Goal: Check status

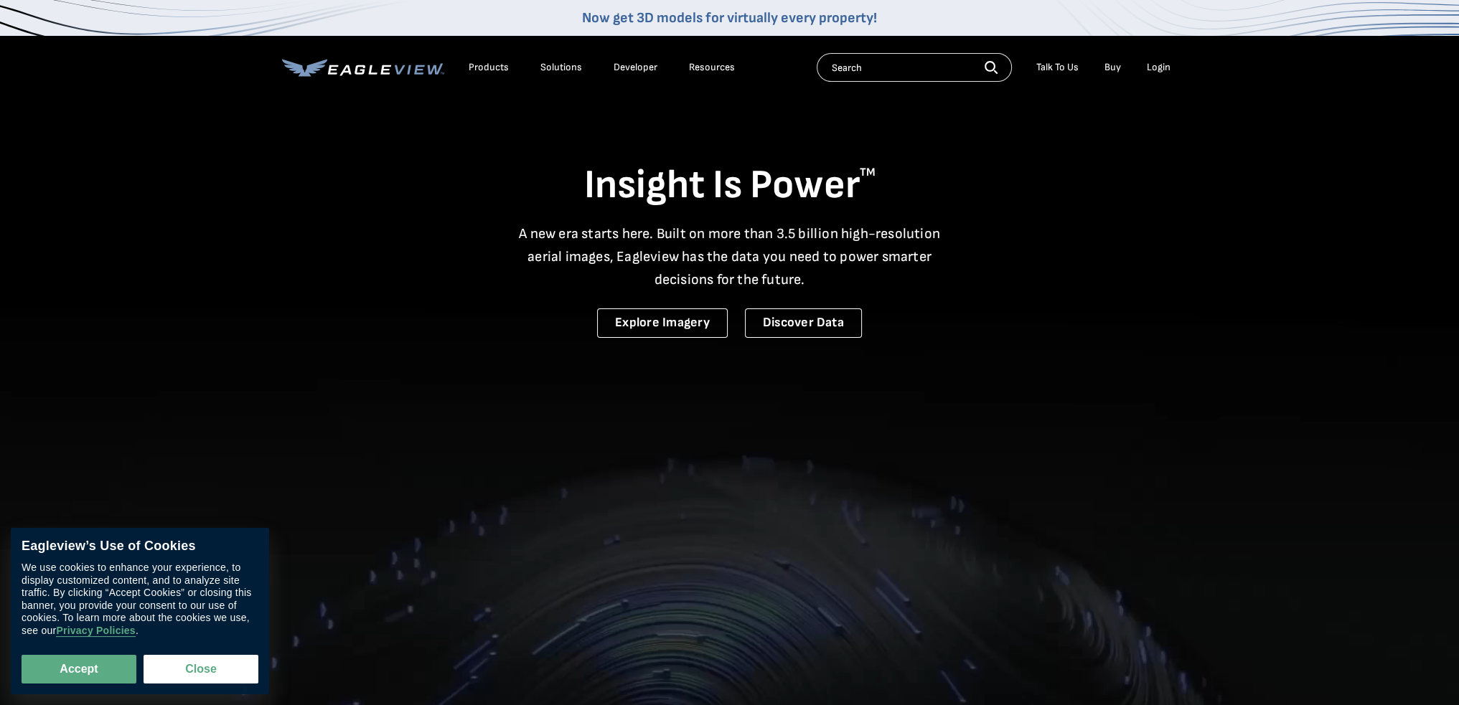
click at [1162, 67] on div "Login" at bounding box center [1159, 67] width 24 height 13
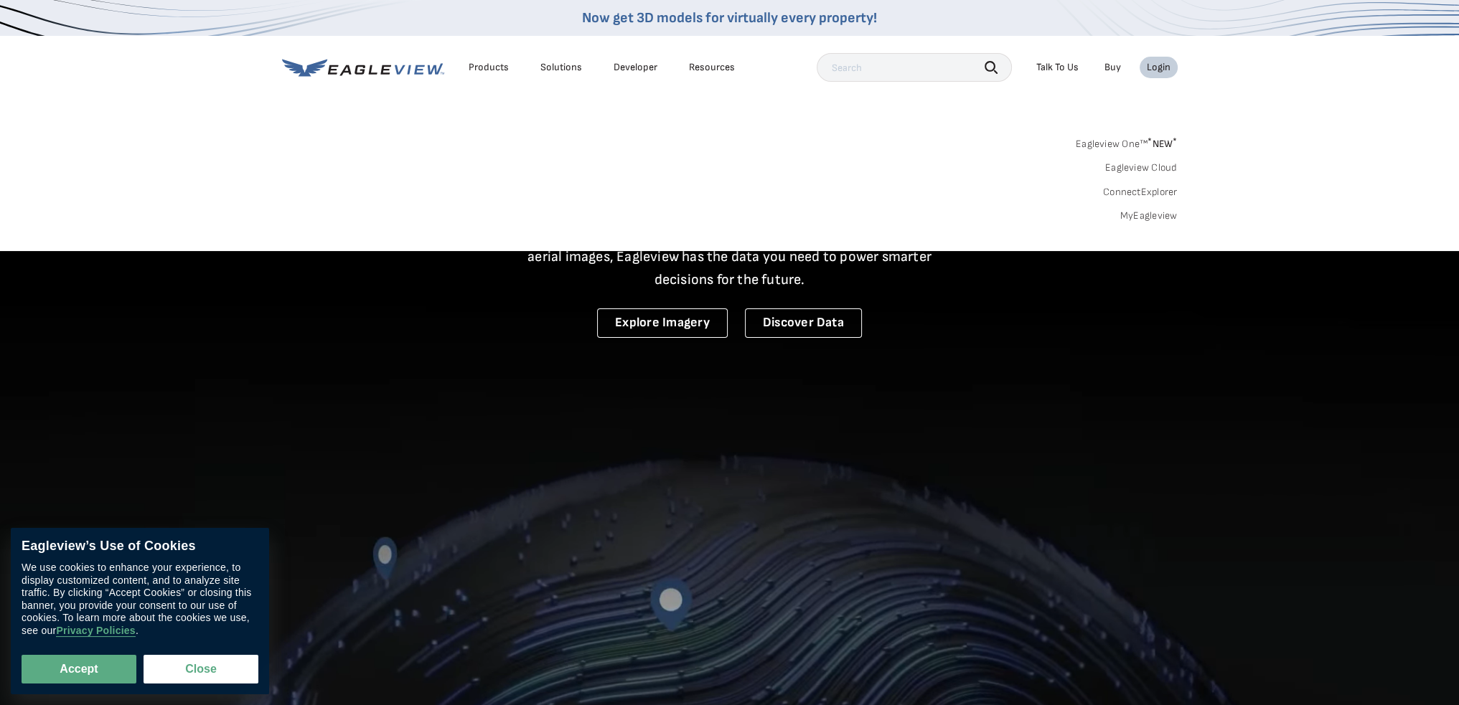
click at [1168, 67] on div "Login" at bounding box center [1159, 67] width 24 height 13
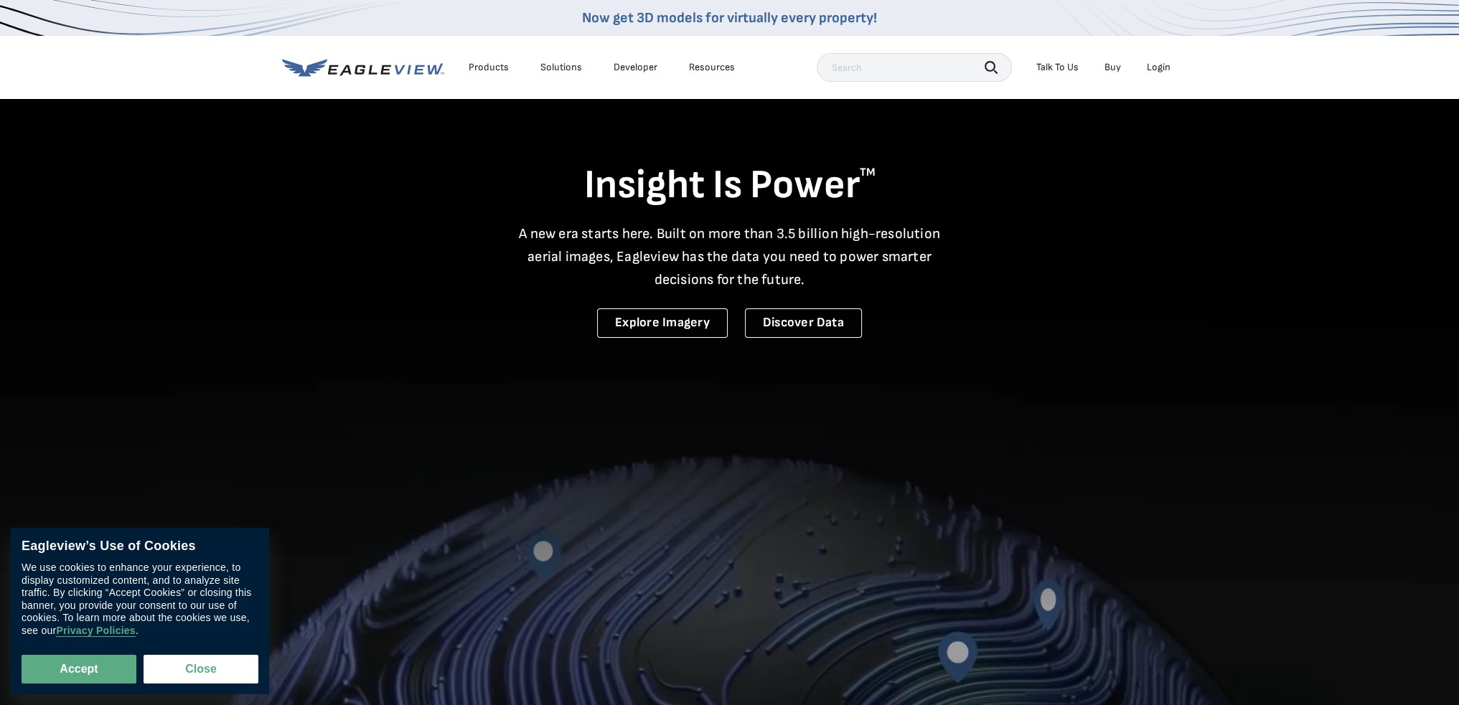
click at [1154, 74] on li "Login" at bounding box center [1158, 68] width 38 height 22
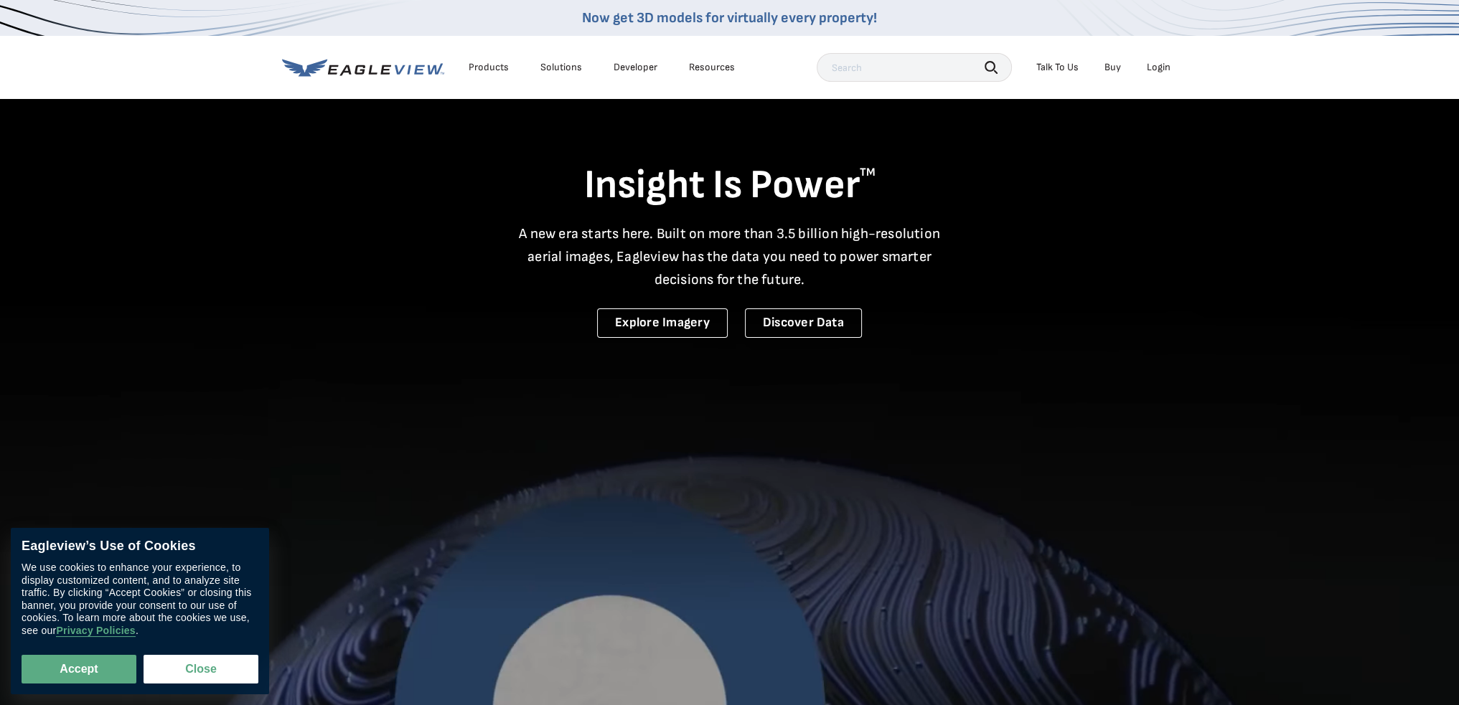
click at [1156, 65] on div "Login" at bounding box center [1159, 67] width 24 height 13
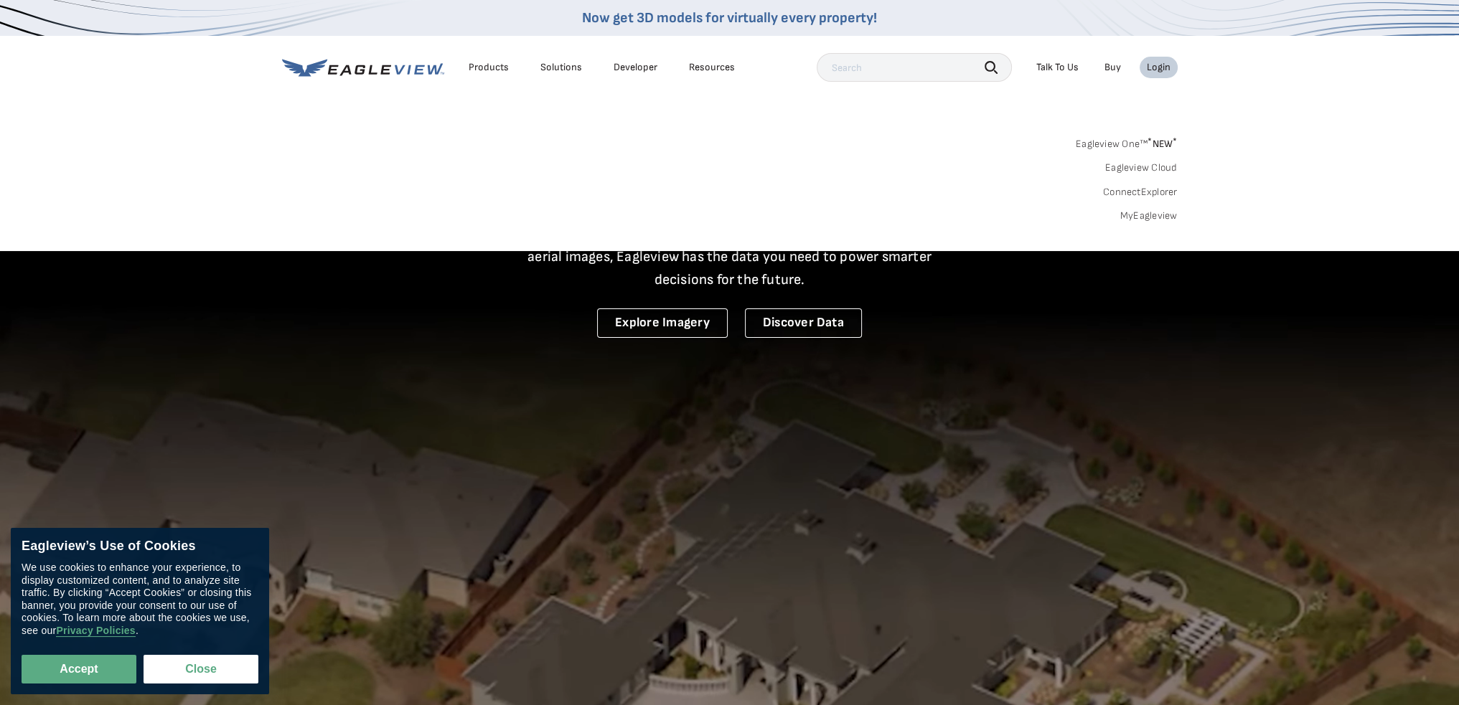
click at [1137, 216] on link "MyEagleview" at bounding box center [1148, 216] width 57 height 13
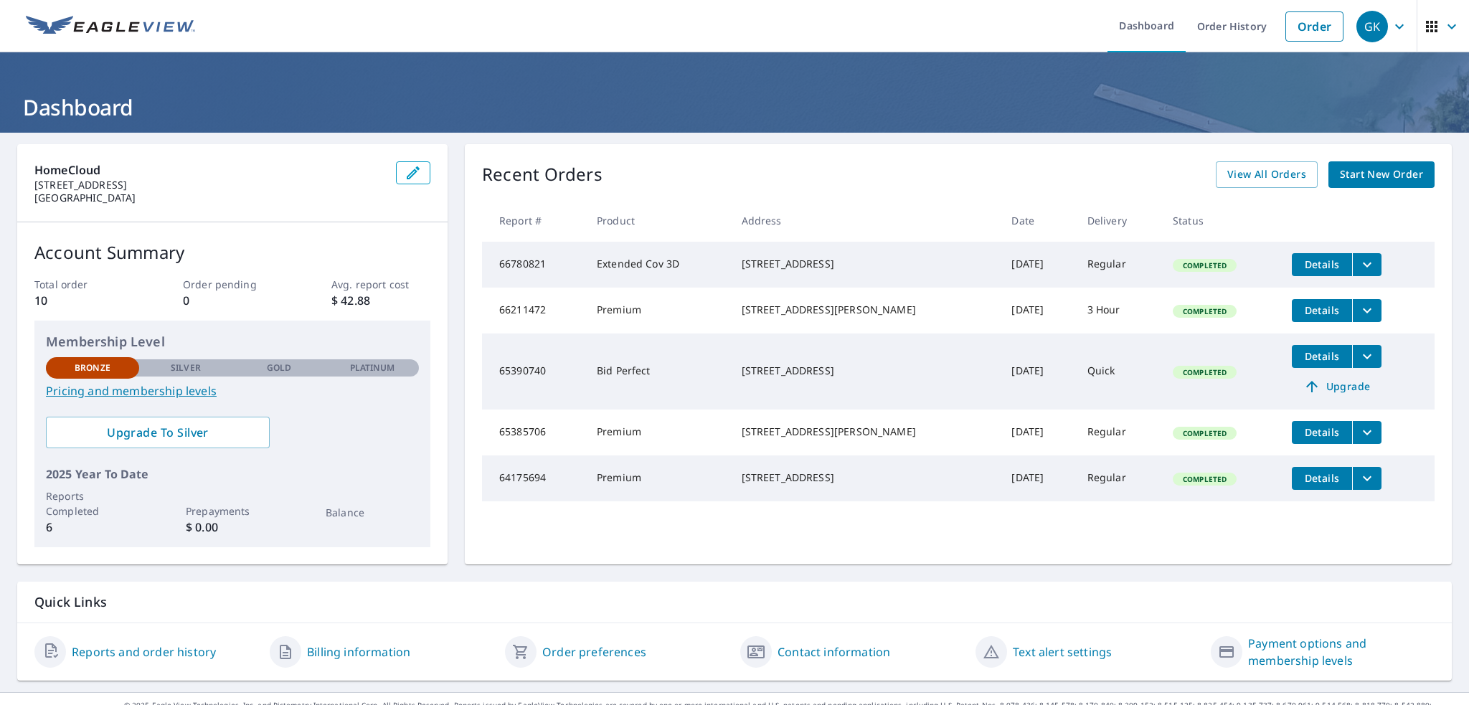
click at [1303, 265] on span "Details" at bounding box center [1322, 265] width 43 height 14
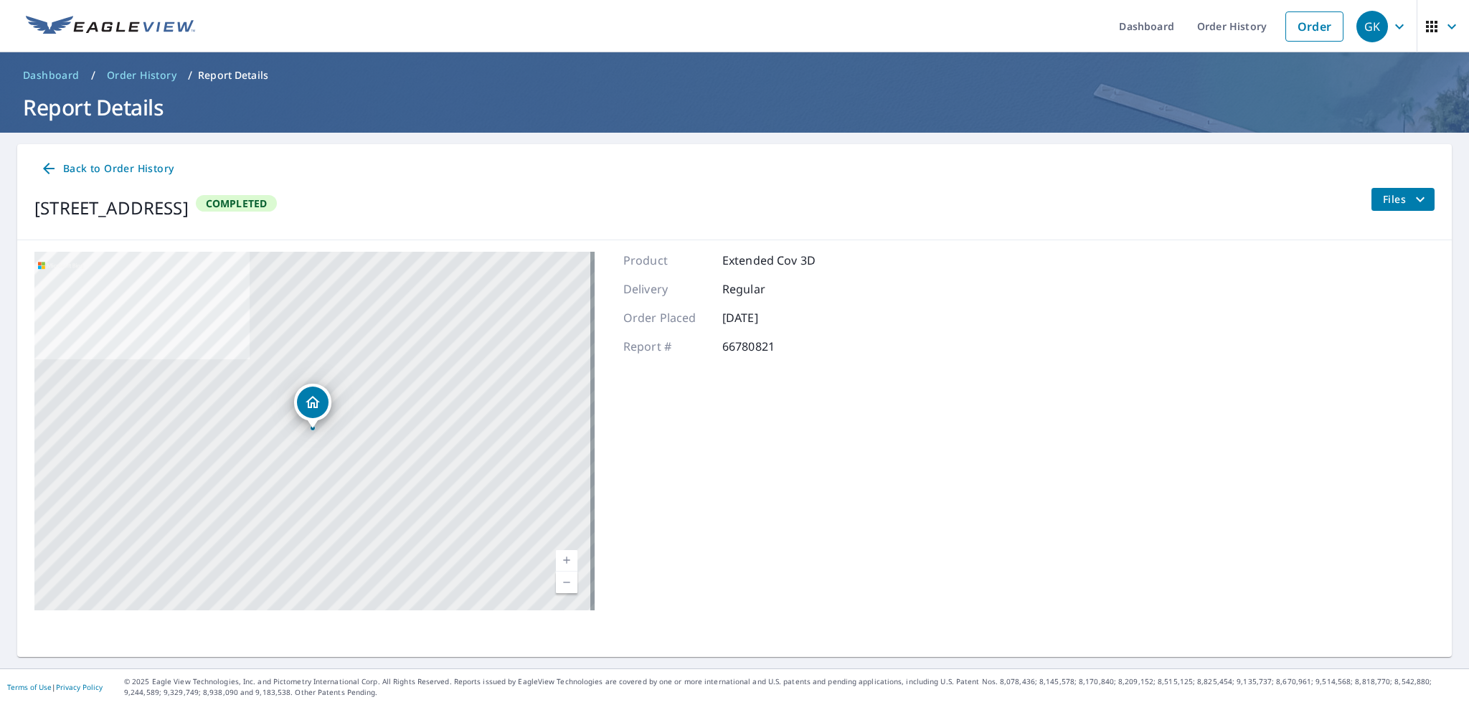
click at [1388, 201] on span "Files" at bounding box center [1406, 199] width 46 height 17
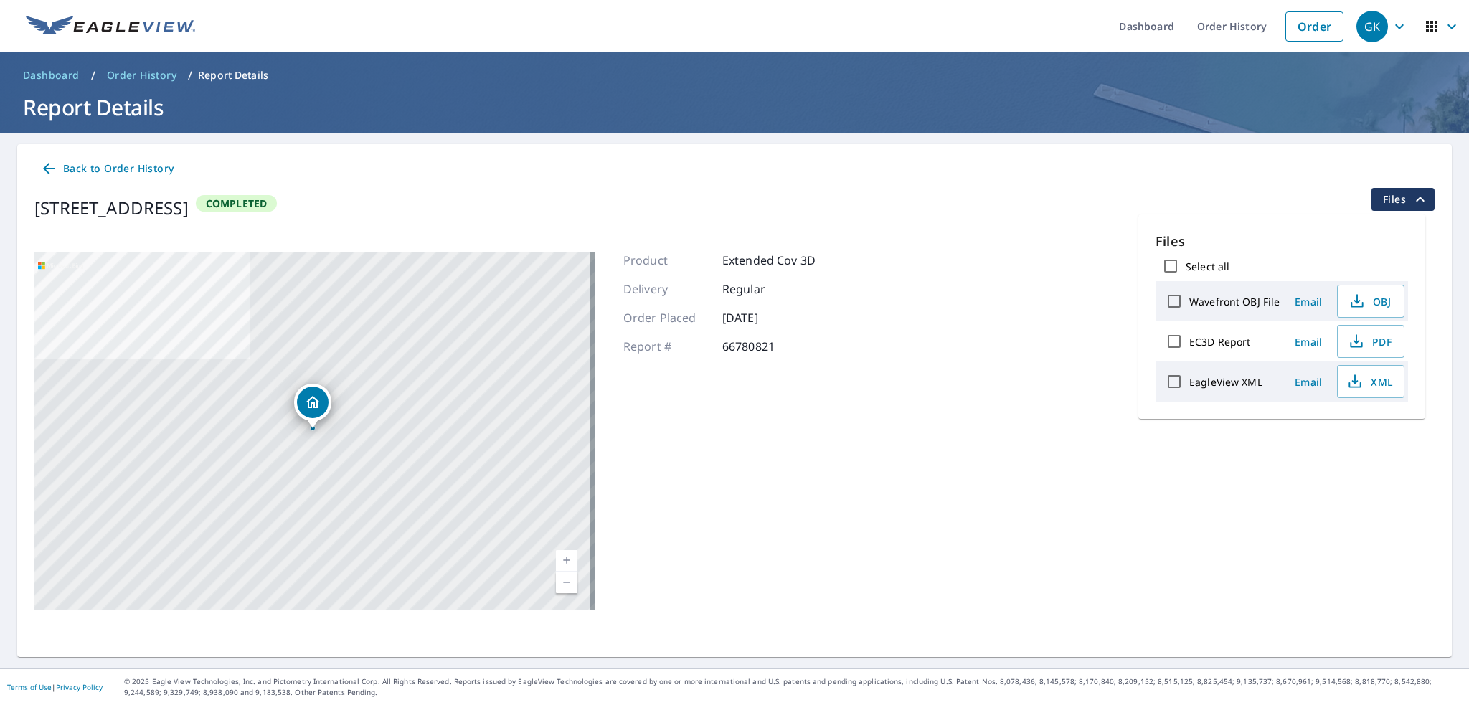
click at [1068, 221] on div "[STREET_ADDRESS] Completed Files" at bounding box center [734, 208] width 1401 height 40
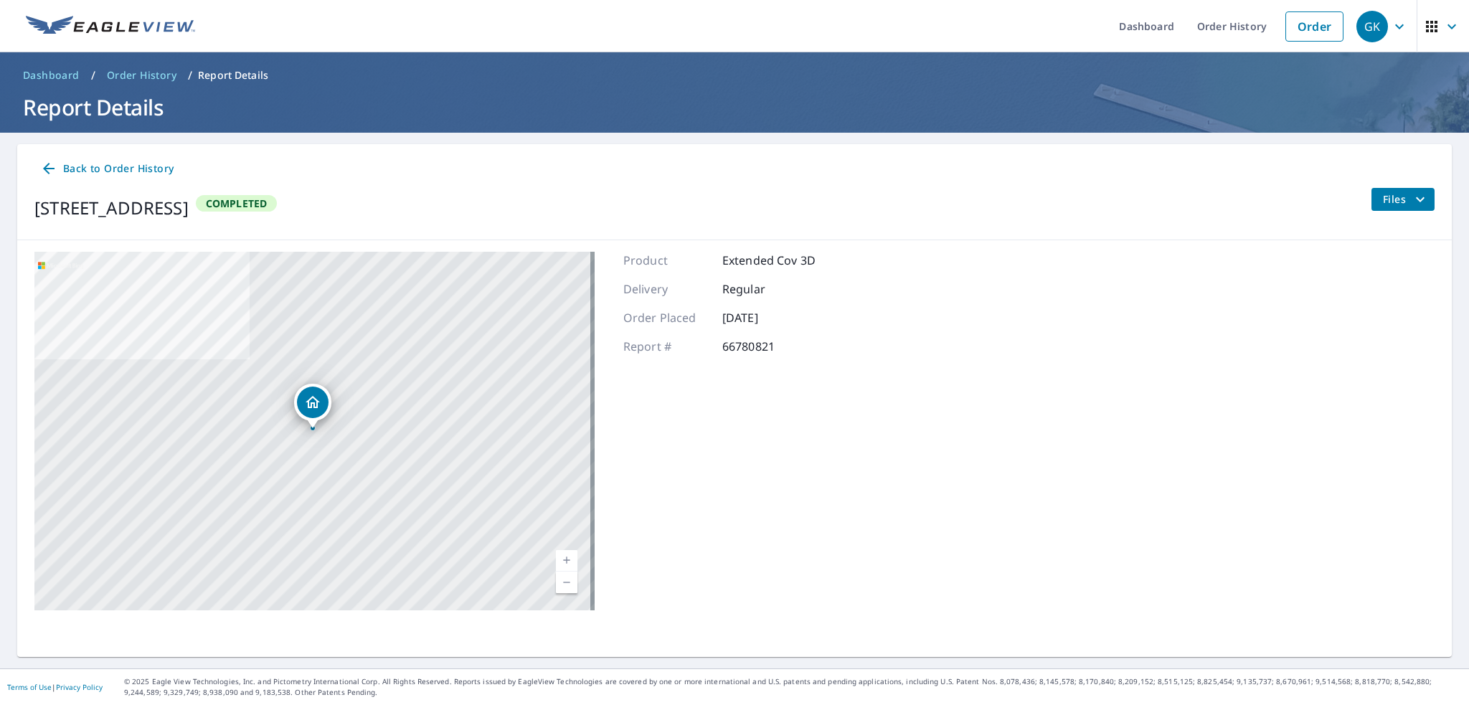
click at [85, 173] on span "Back to Order History" at bounding box center [106, 169] width 133 height 18
